Goal: Information Seeking & Learning: Learn about a topic

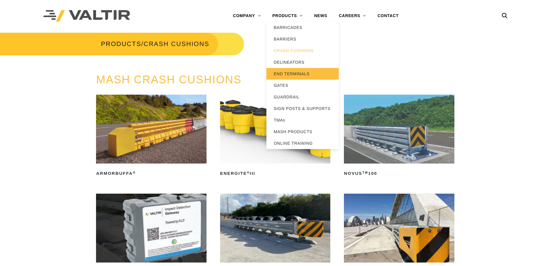
click at [299, 75] on link "END TERMINALS" at bounding box center [302, 74] width 72 height 12
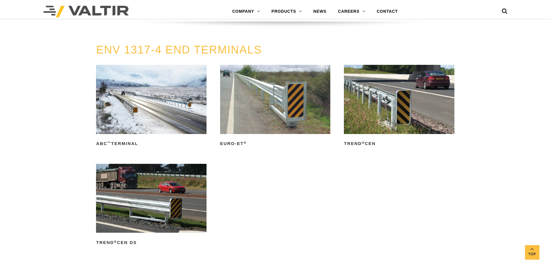
scroll to position [752, 0]
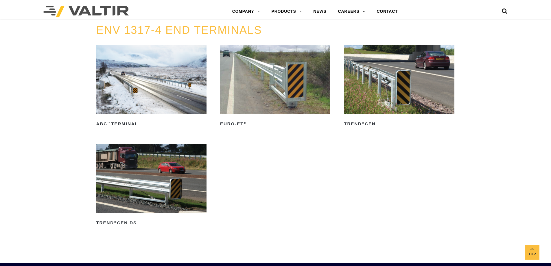
click at [417, 162] on ul "ABC ™ Terminal Read more Euro-ET ® Read more TREND ® CEN Read more TREND ® CEN …" at bounding box center [275, 144] width 359 height 198
click at [162, 86] on img at bounding box center [151, 79] width 110 height 69
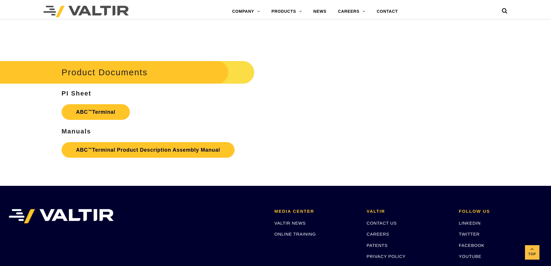
scroll to position [1070, 0]
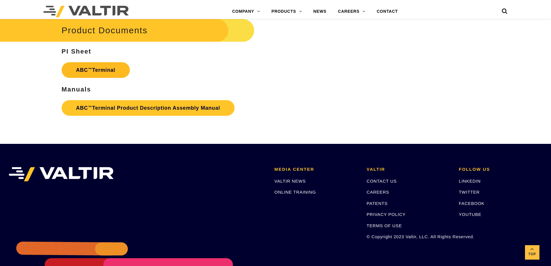
click at [108, 73] on link "ABC ™ Terminal" at bounding box center [96, 70] width 68 height 16
